Goal: Check status: Check status

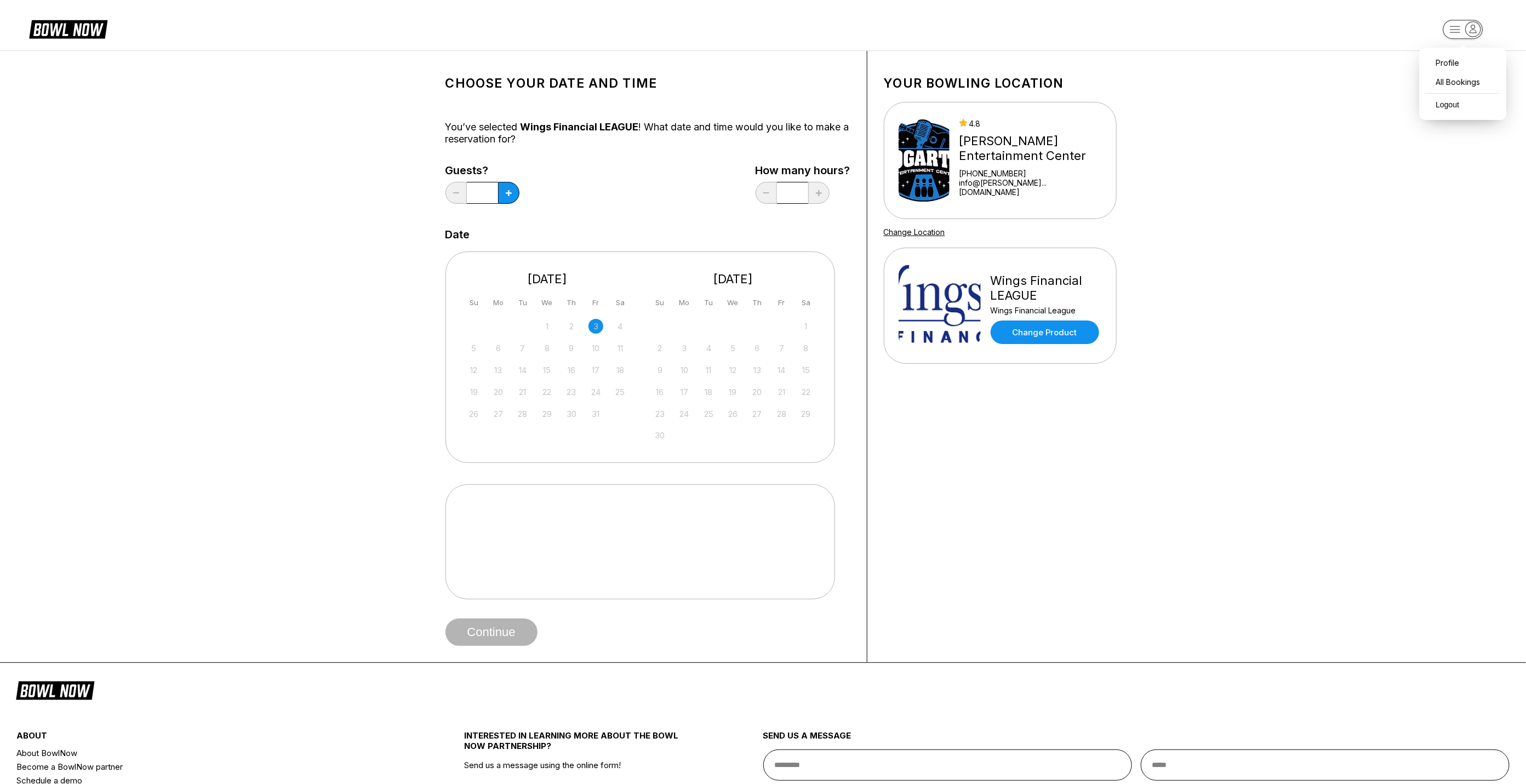
click at [1473, 28] on icon "button" at bounding box center [1473, 29] width 7 height 8
click at [1452, 78] on div "All Bookings" at bounding box center [1463, 82] width 76 height 19
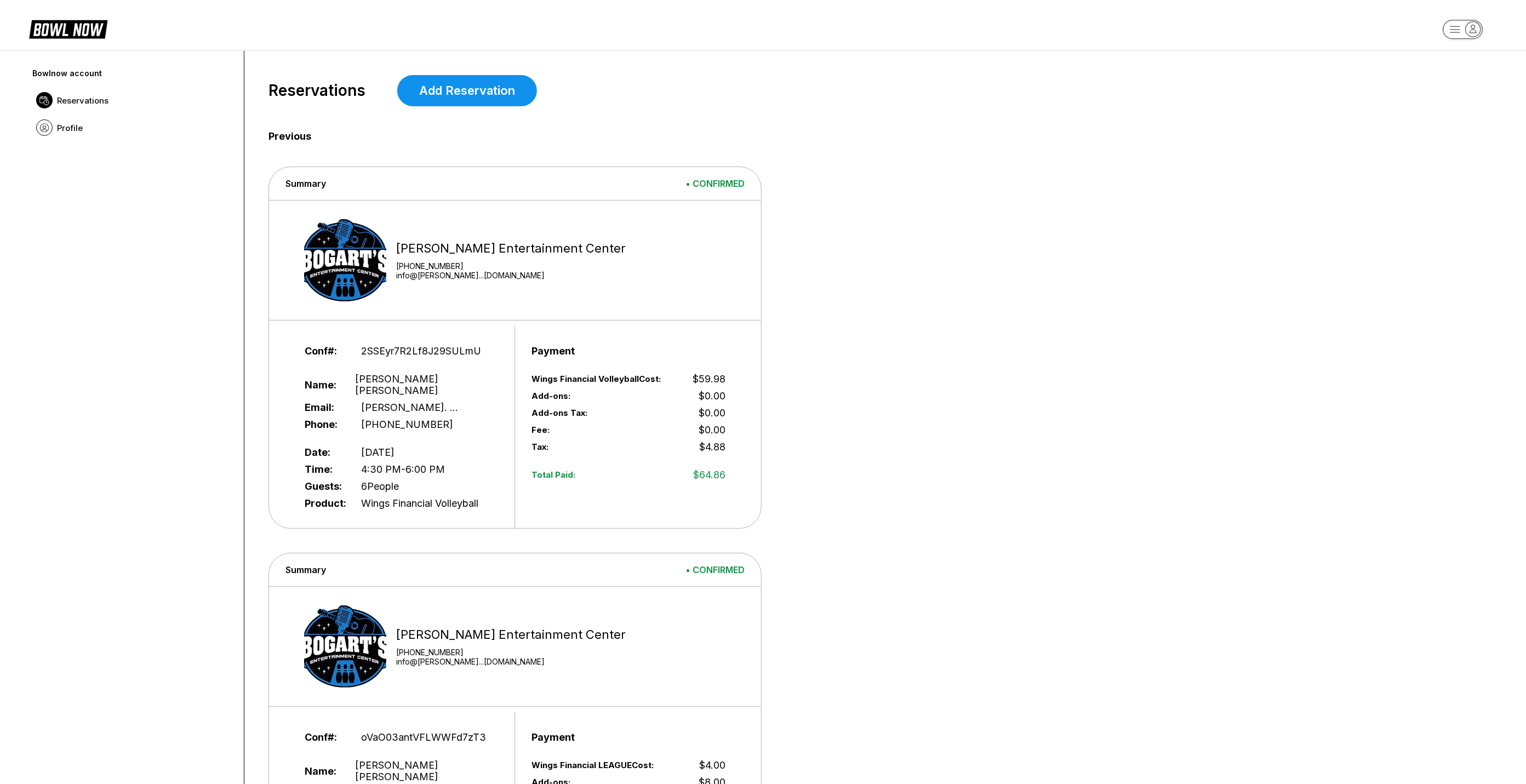
drag, startPoint x: 832, startPoint y: 247, endPoint x: 819, endPoint y: 250, distance: 13.3
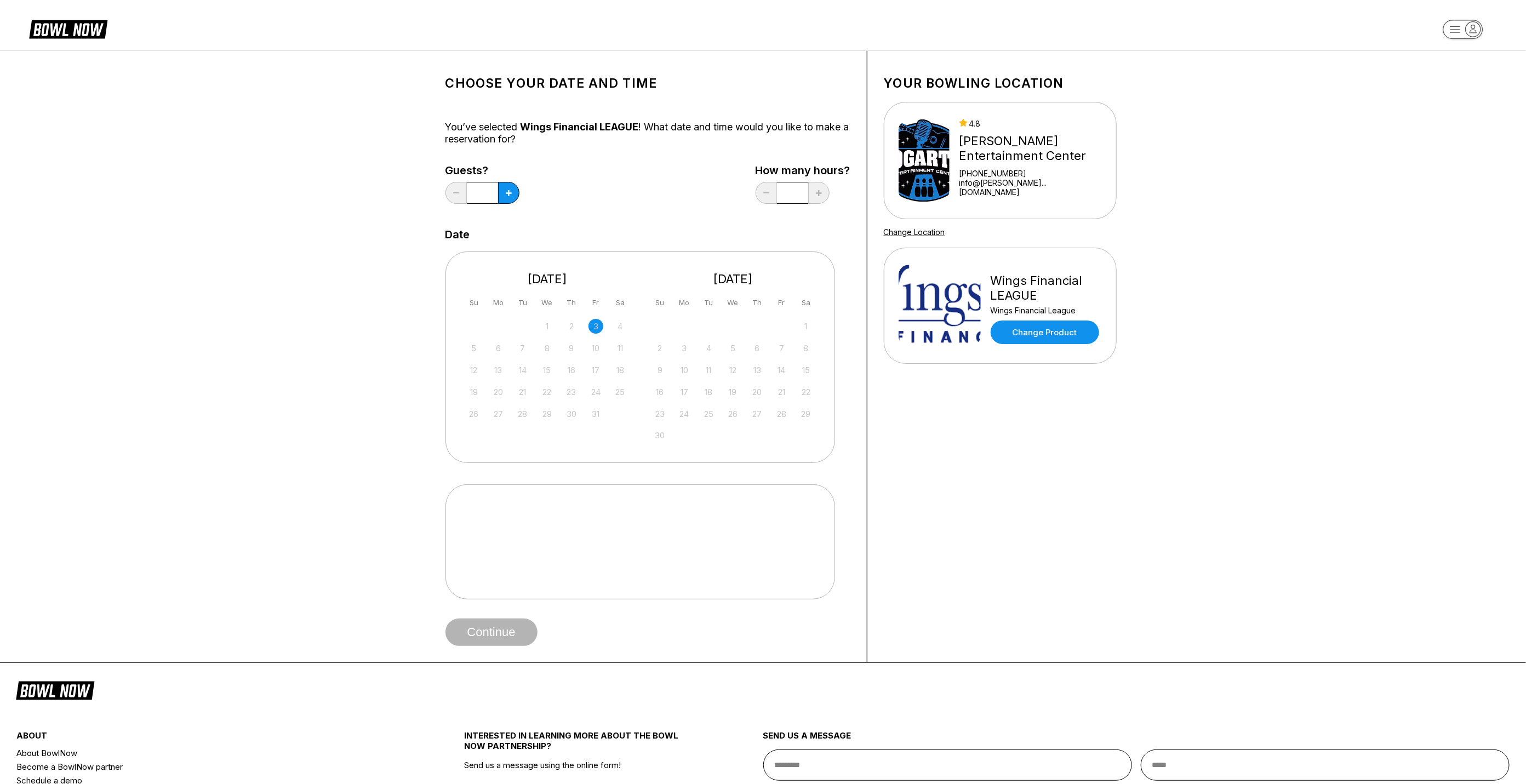
click at [1454, 30] on rect "button" at bounding box center [1463, 29] width 40 height 19
click at [1458, 75] on div "All Bookings" at bounding box center [1463, 82] width 76 height 19
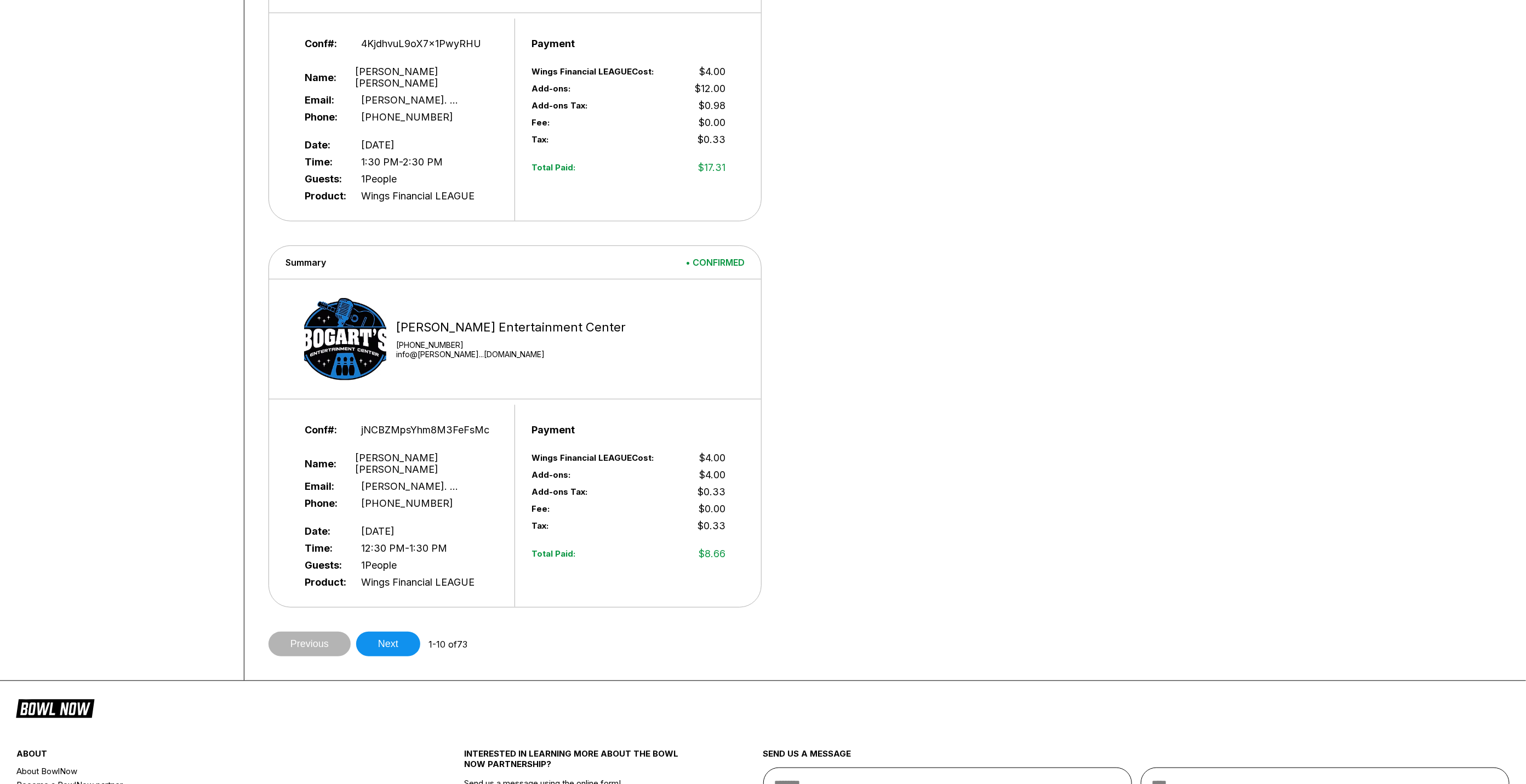
scroll to position [3626, 0]
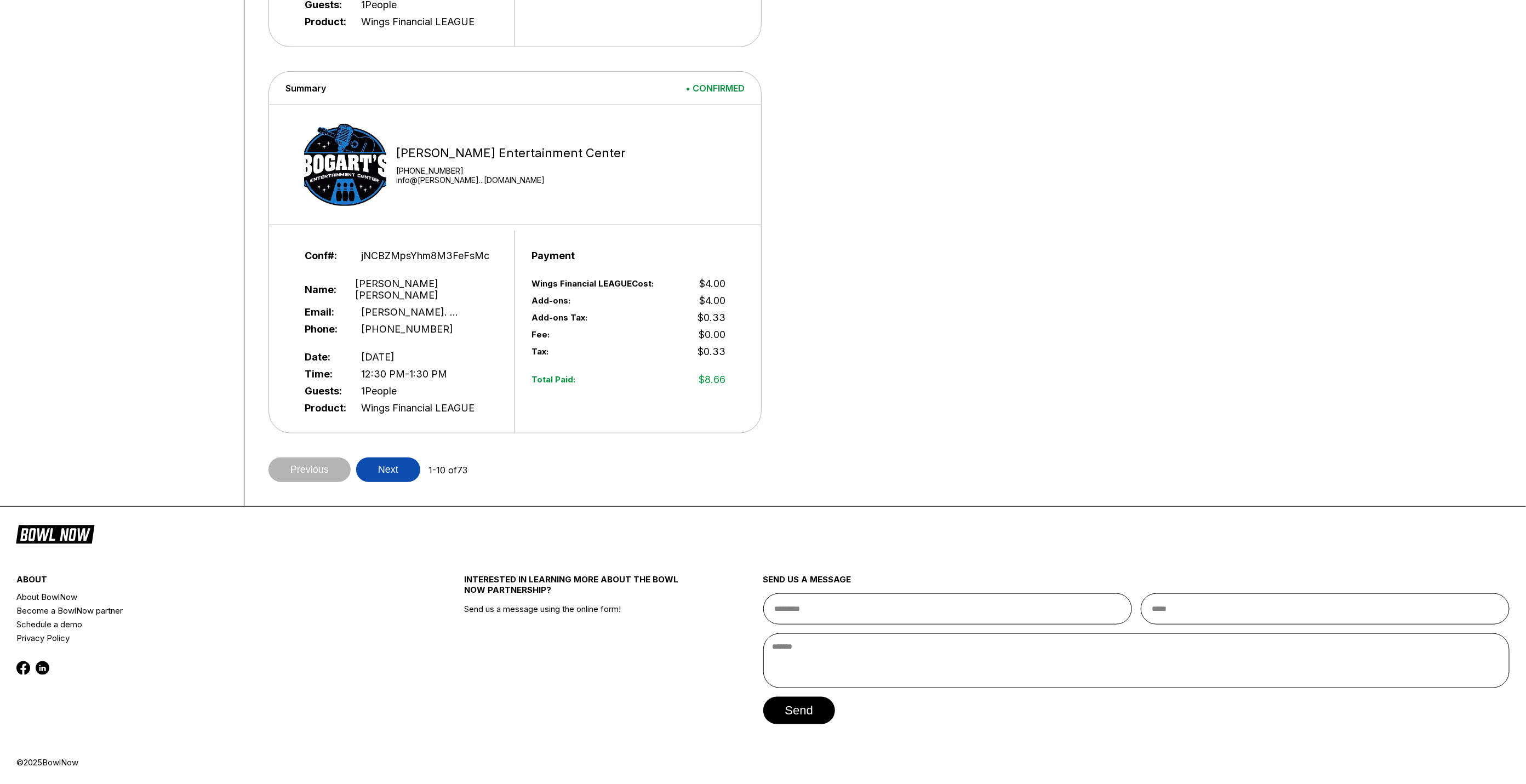
click at [397, 471] on button "Next" at bounding box center [388, 470] width 64 height 25
click at [391, 471] on button "Next" at bounding box center [388, 470] width 64 height 25
click at [400, 482] on button "Next" at bounding box center [388, 470] width 64 height 25
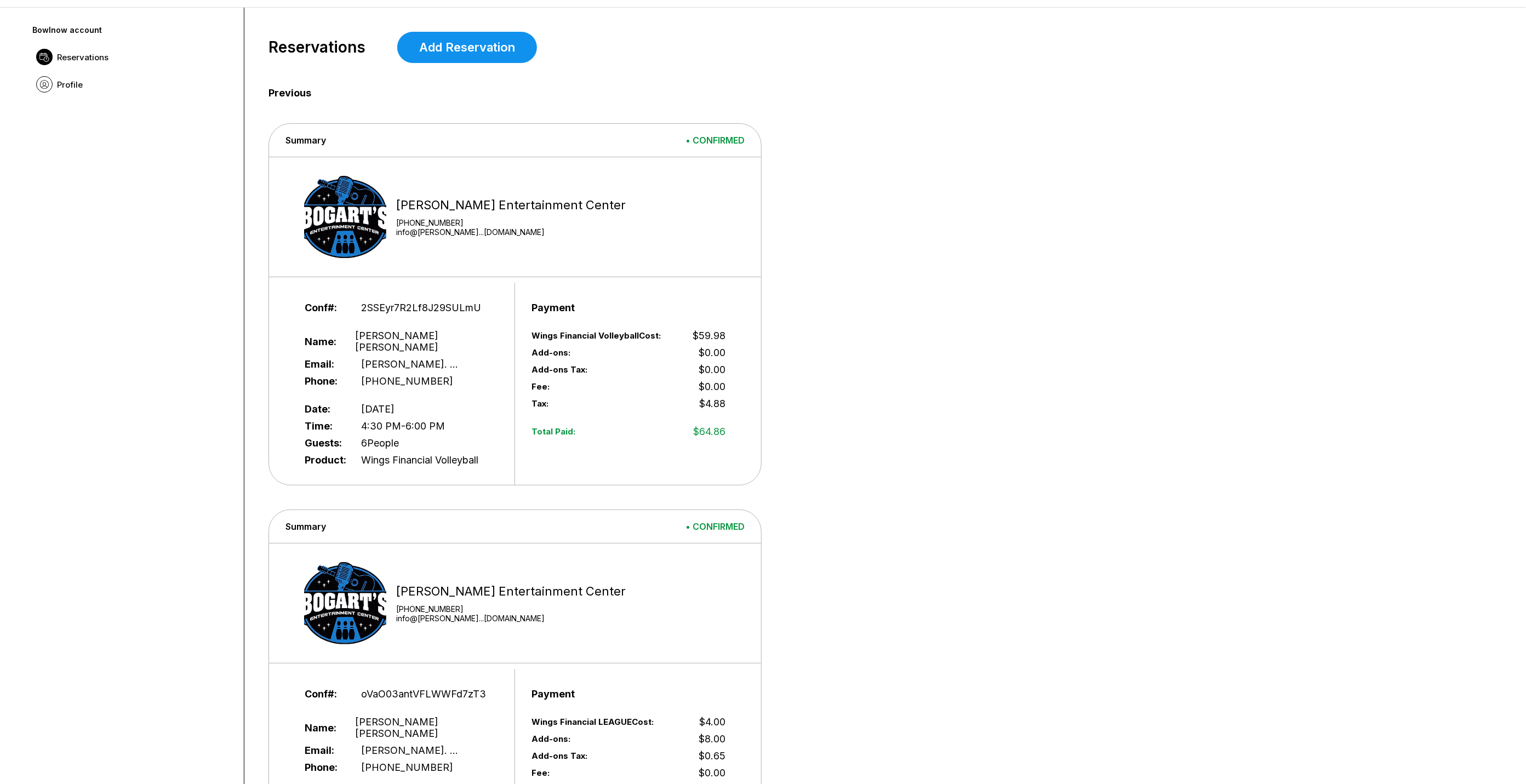
scroll to position [0, 0]
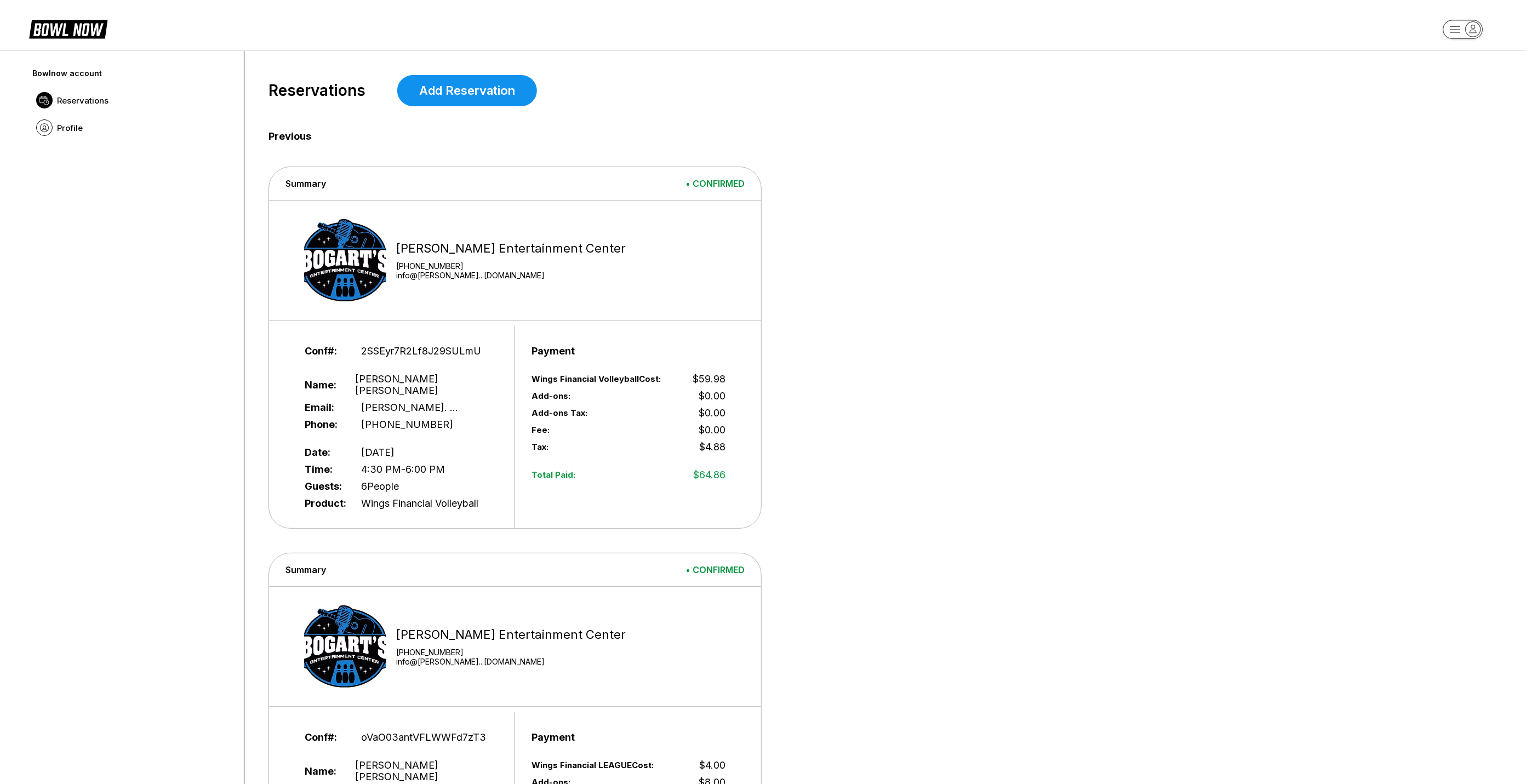
click at [444, 252] on div "[PERSON_NAME] Entertainment Center" at bounding box center [511, 248] width 230 height 15
click at [401, 274] on link "info@[PERSON_NAME]...[DOMAIN_NAME]" at bounding box center [511, 275] width 230 height 9
click at [307, 89] on span "Reservations" at bounding box center [317, 91] width 97 height 18
